Goal: Task Accomplishment & Management: Manage account settings

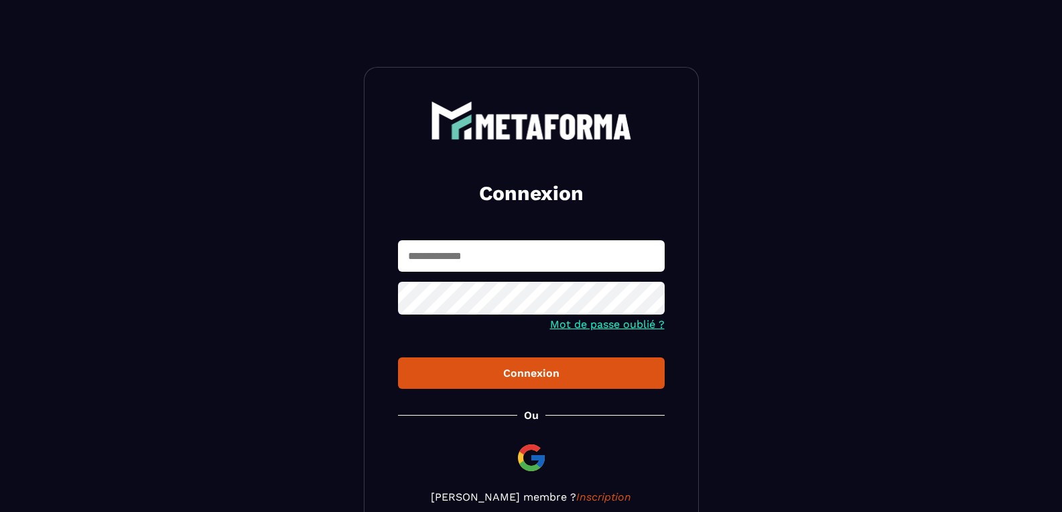
type input "**********"
click at [545, 386] on button "Connexion" at bounding box center [531, 373] width 267 height 31
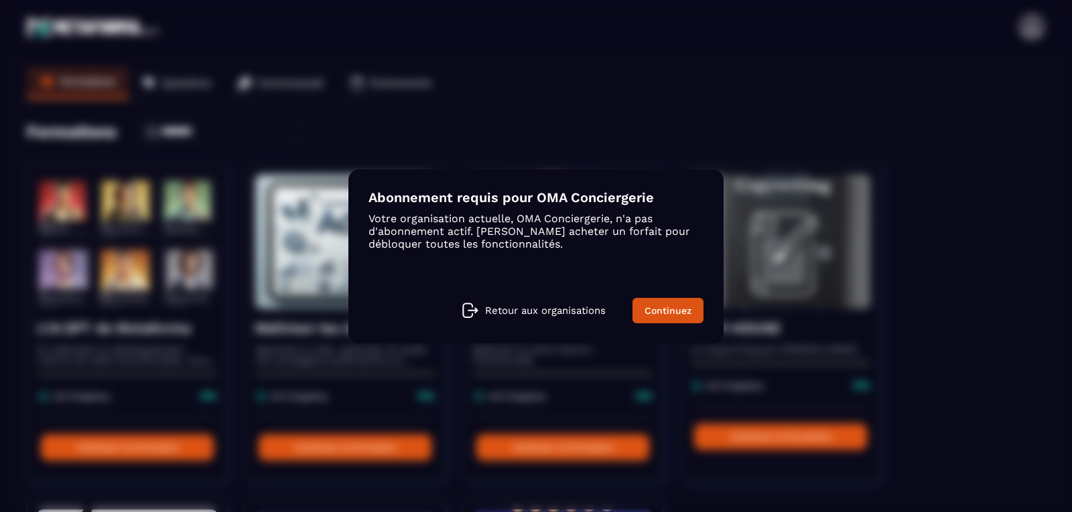
click at [912, 158] on div "Modal window" at bounding box center [536, 256] width 1072 height 512
click at [281, 105] on div "Modal window" at bounding box center [536, 256] width 1072 height 512
click at [529, 311] on p "Retour aux organisations" at bounding box center [545, 311] width 121 height 12
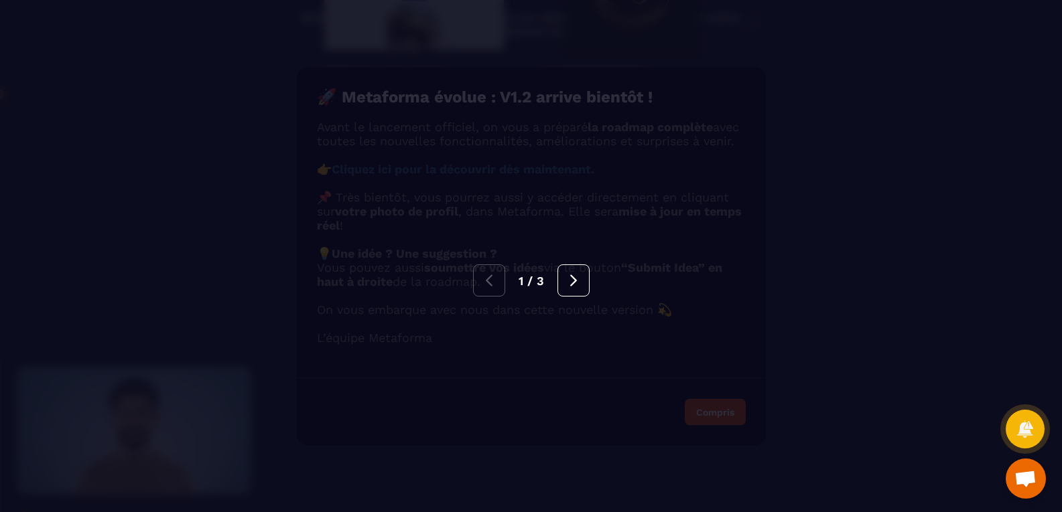
scroll to position [121, 0]
